Goal: Navigation & Orientation: Find specific page/section

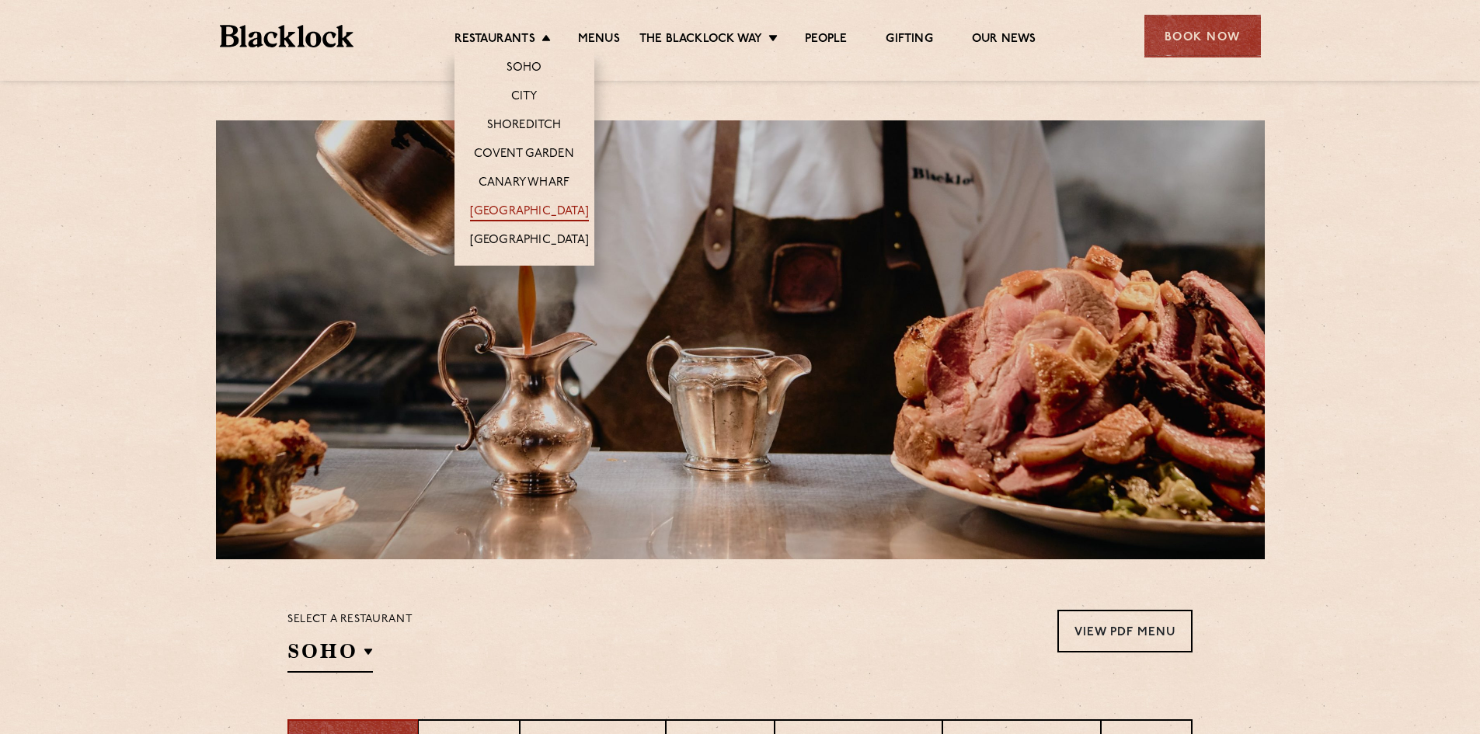
click at [524, 210] on link "[GEOGRAPHIC_DATA]" at bounding box center [529, 212] width 119 height 17
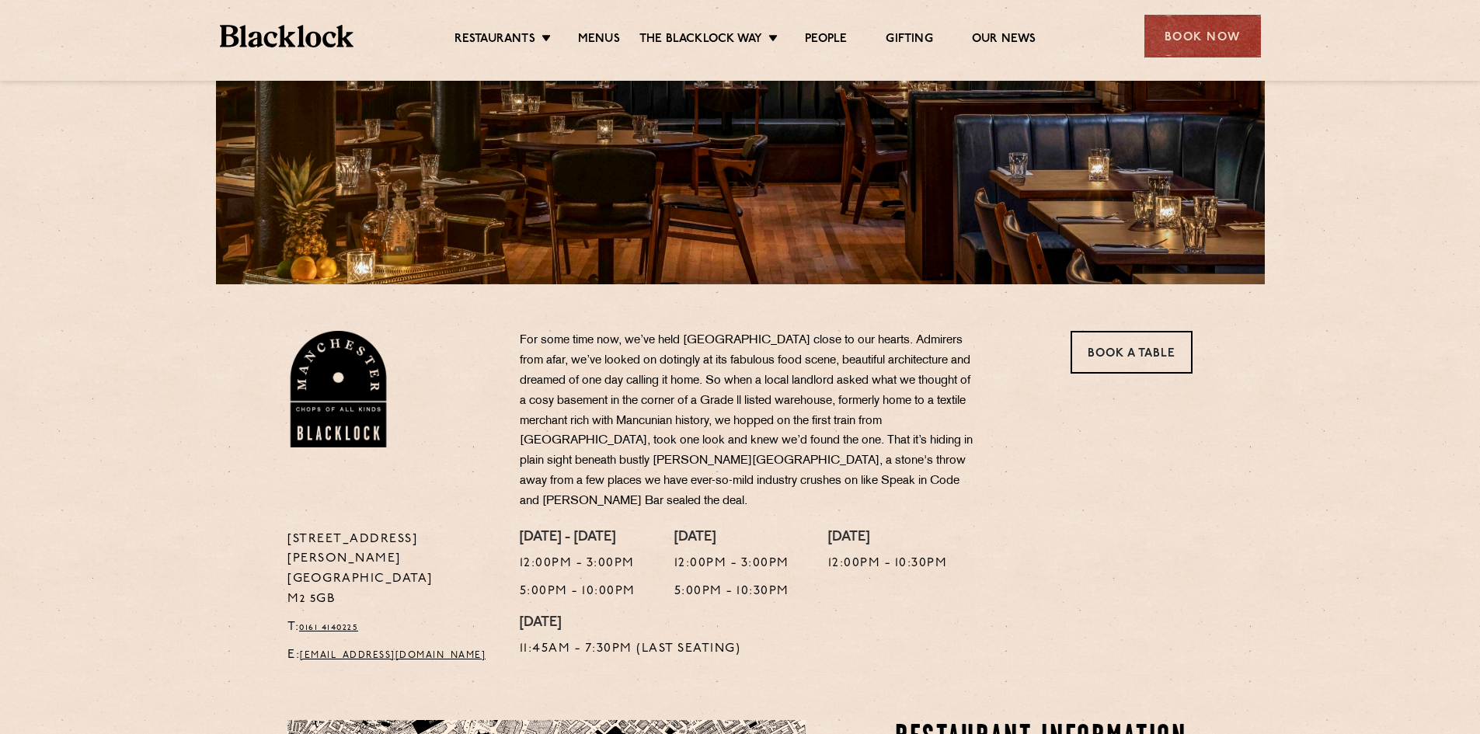
scroll to position [309, 0]
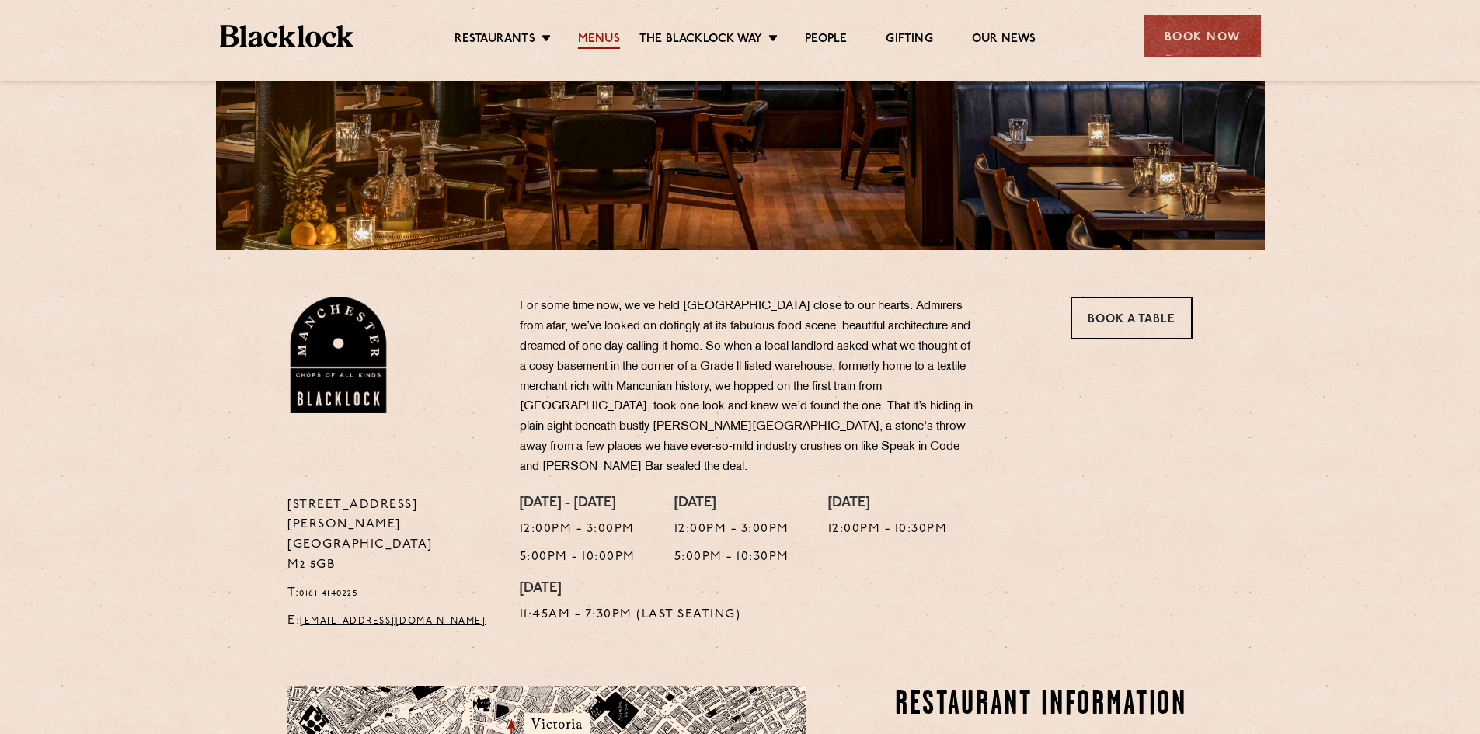
click at [594, 38] on link "Menus" at bounding box center [599, 40] width 42 height 17
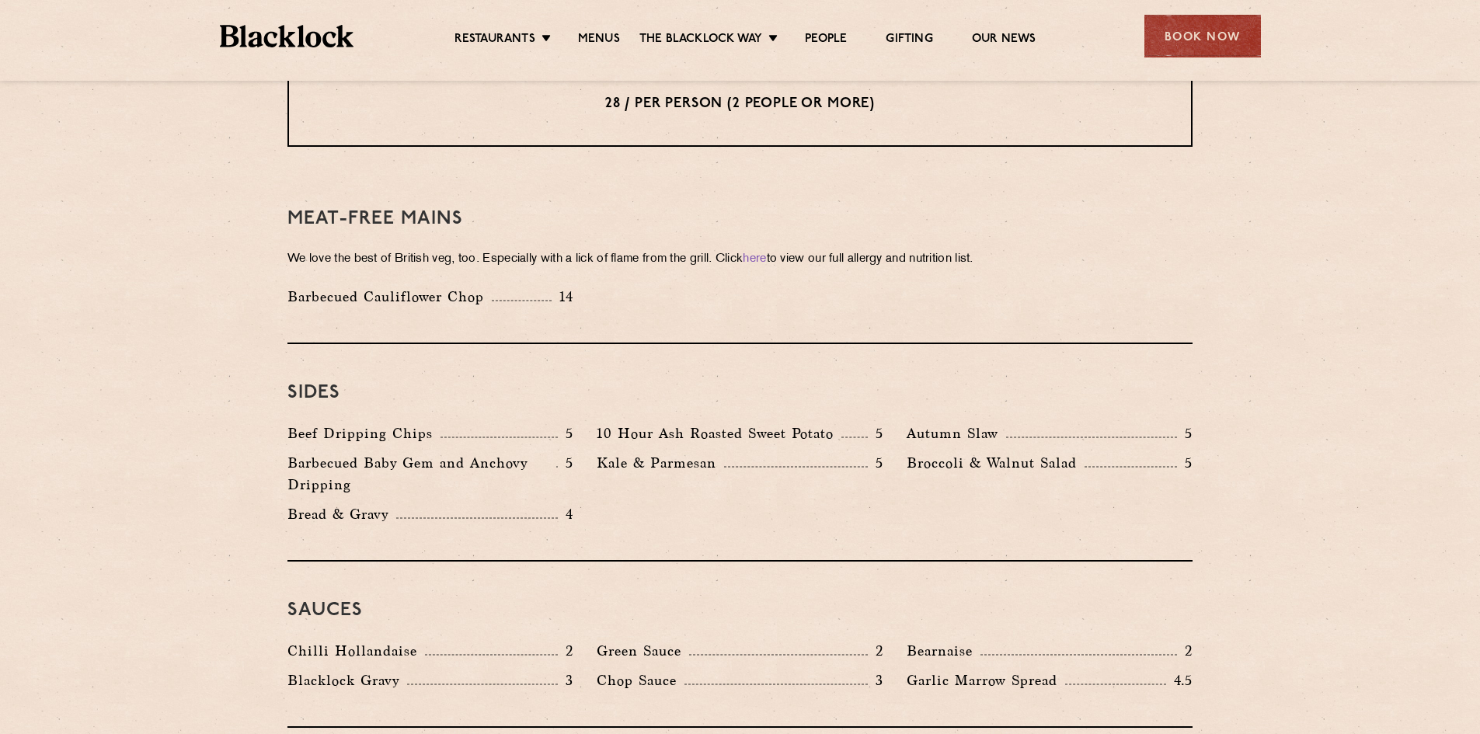
scroll to position [2097, 0]
